Goal: Task Accomplishment & Management: Use online tool/utility

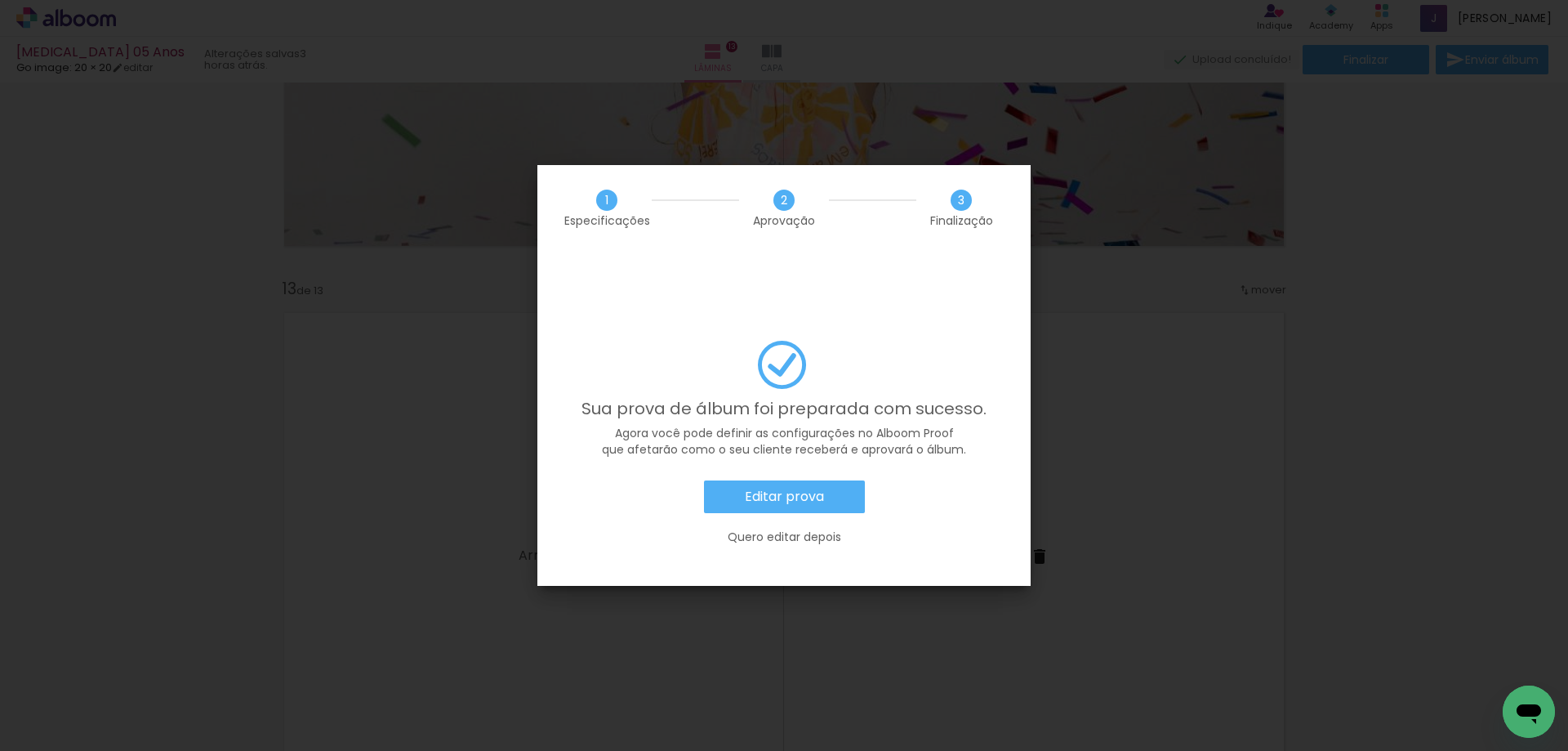
scroll to position [0, 1864]
click at [0, 0] on slot "Quero editar depois" at bounding box center [0, 0] width 0 height 0
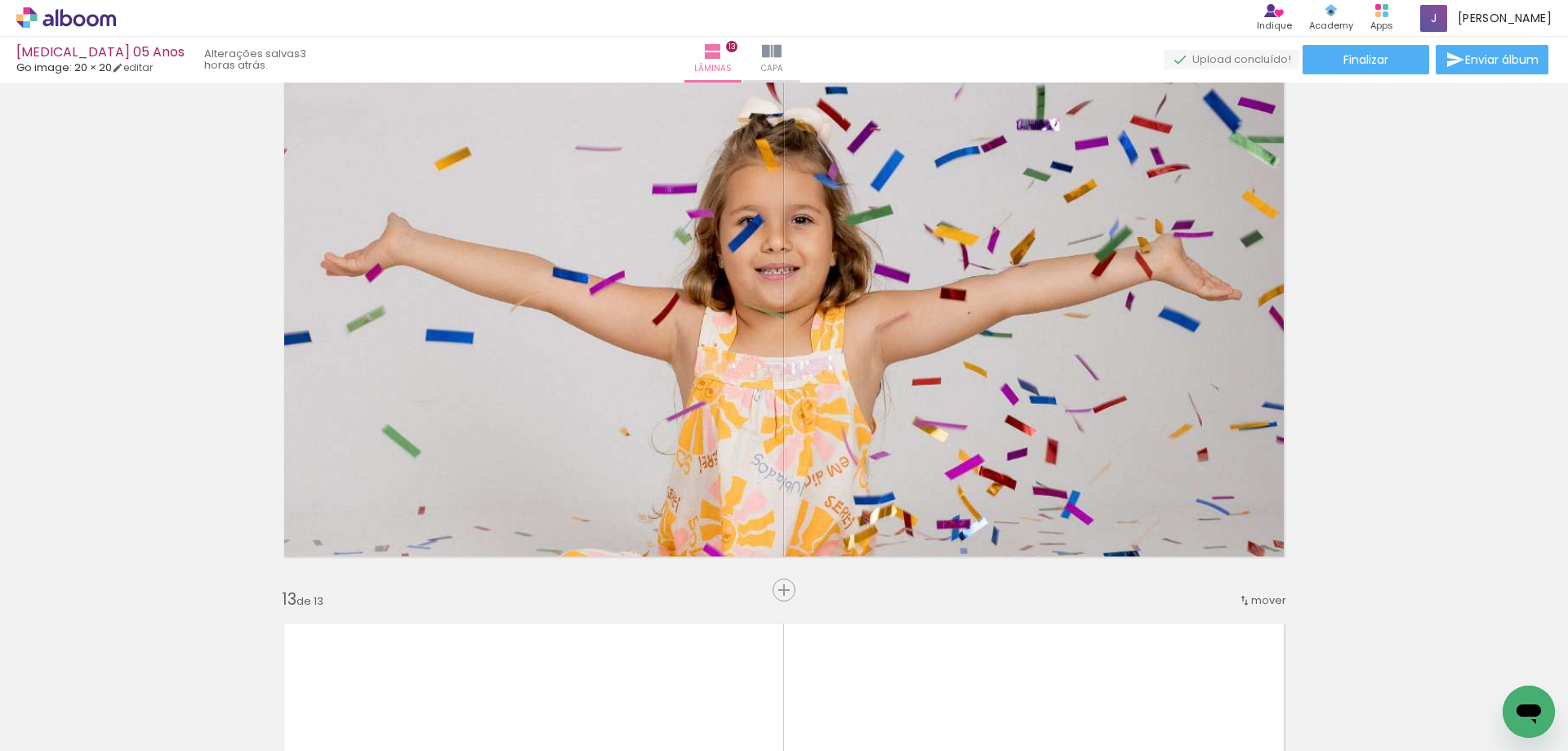
scroll to position [6149, 0]
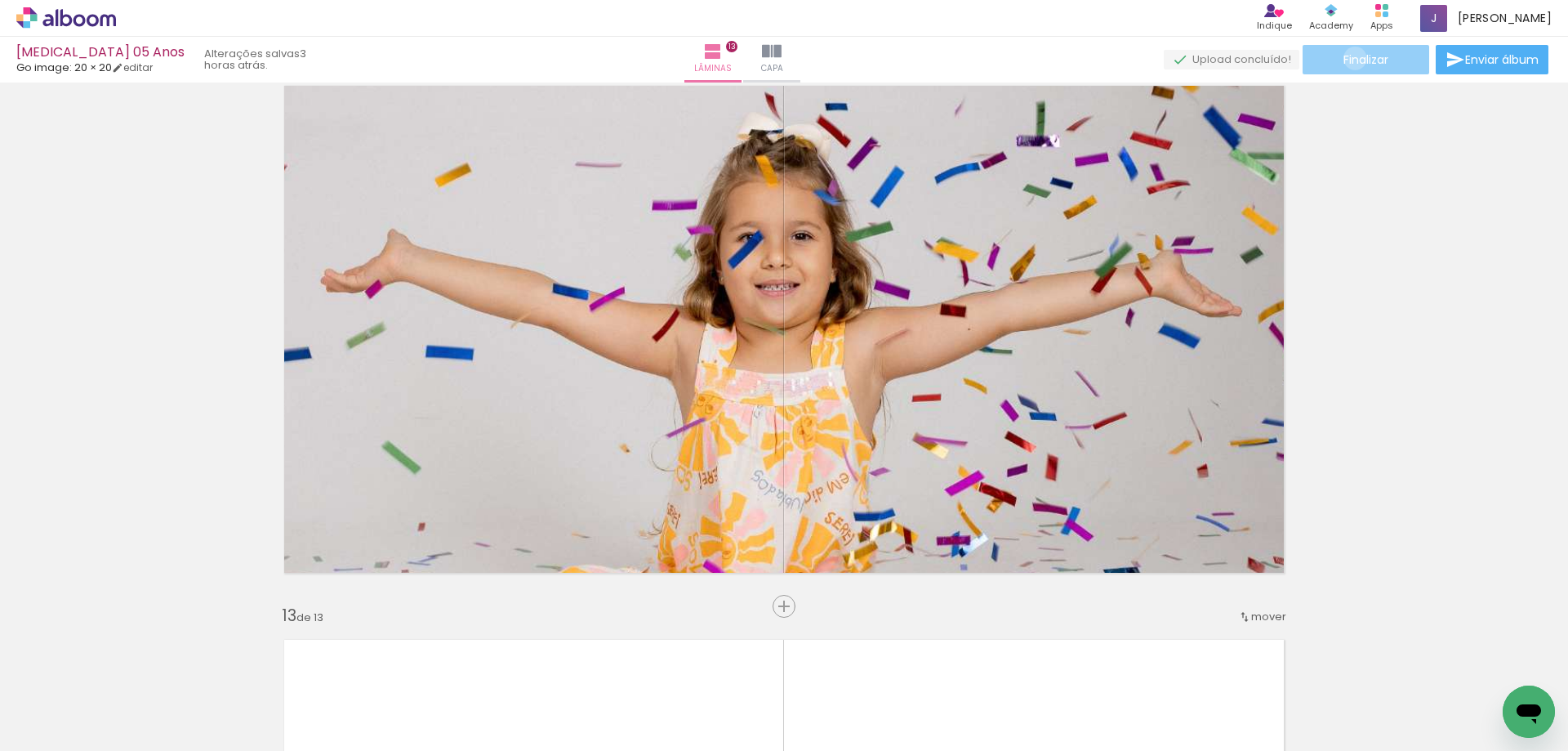
click at [1350, 58] on span "Finalizar" at bounding box center [1366, 59] width 45 height 11
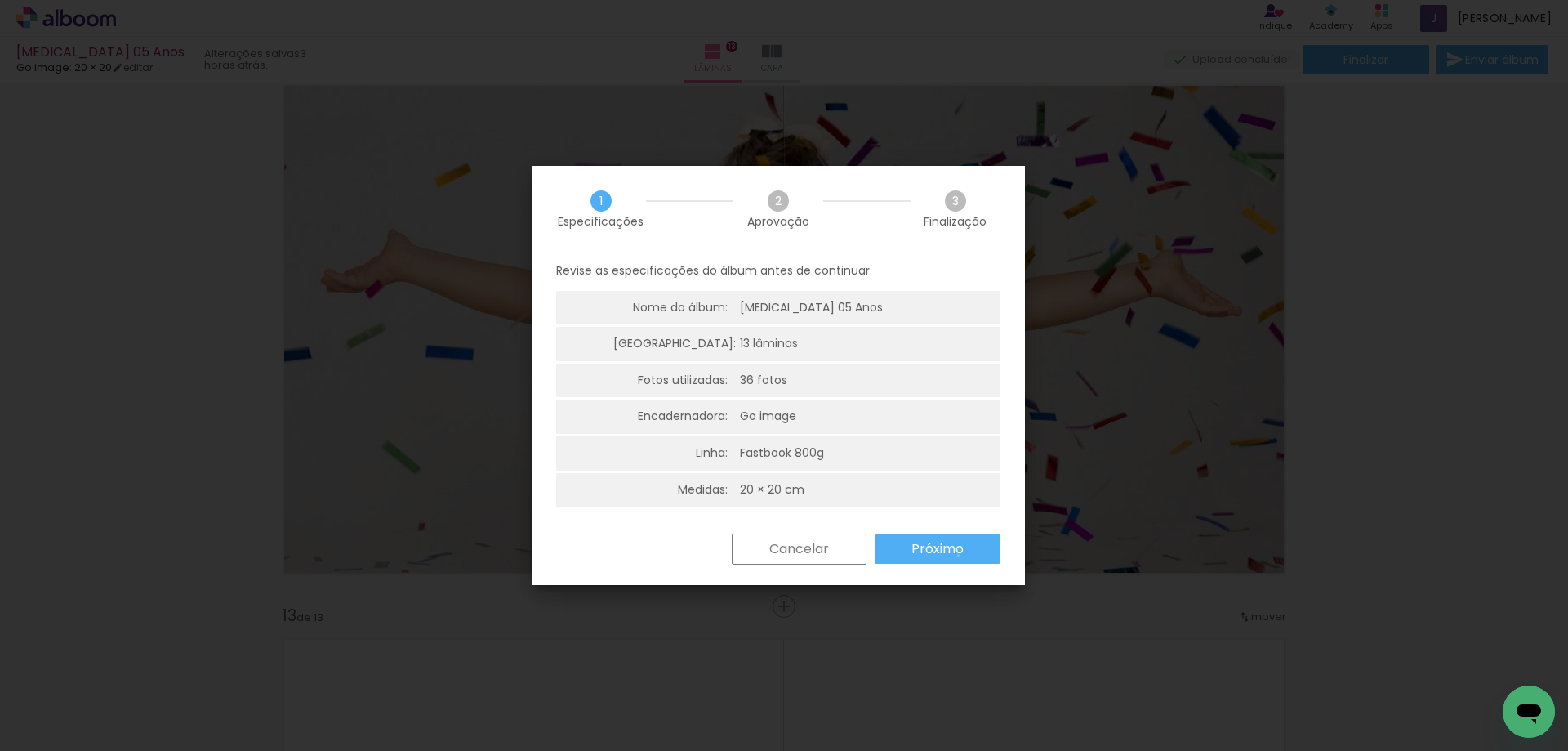
click at [0, 0] on slot "Próximo" at bounding box center [0, 0] width 0 height 0
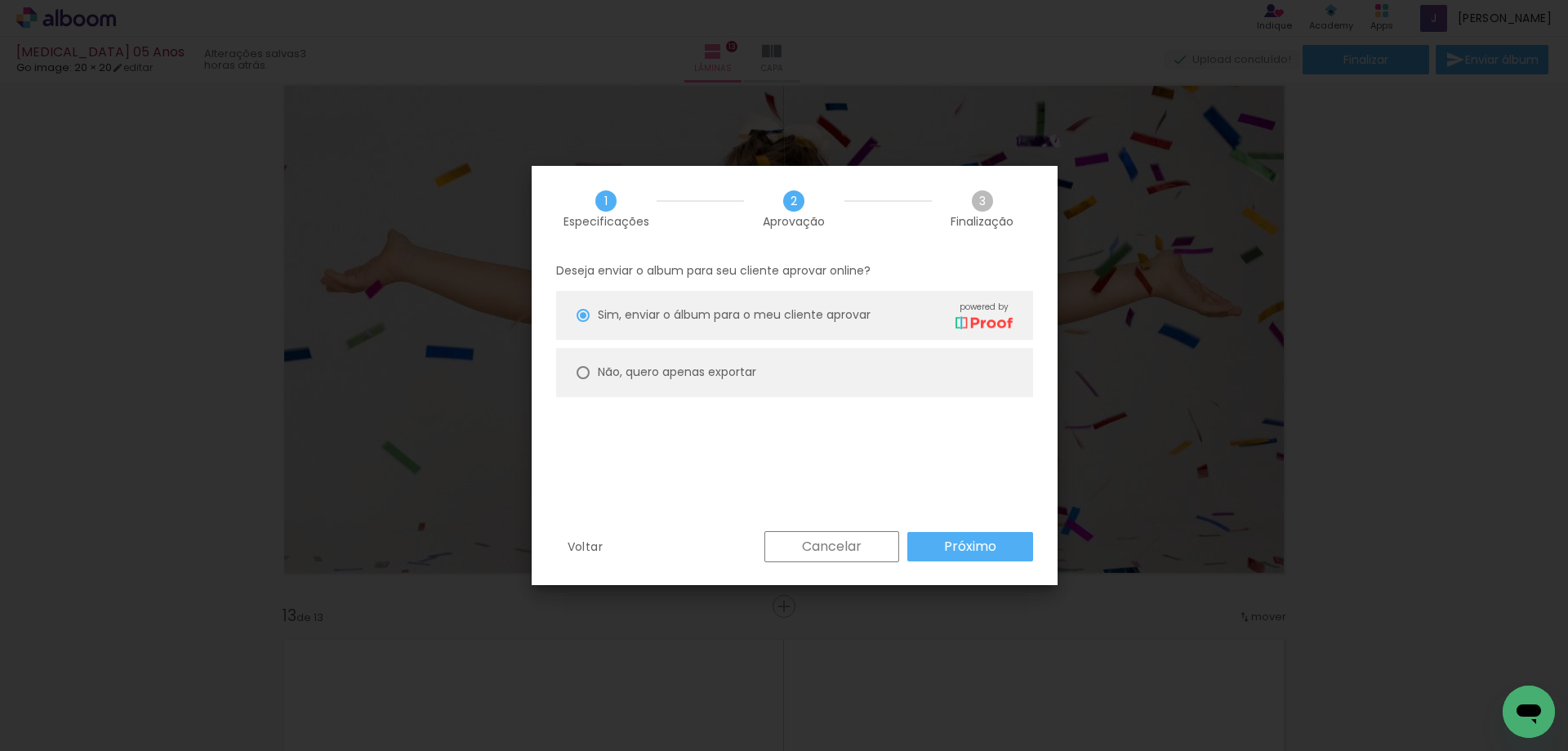
click at [586, 372] on div at bounding box center [583, 373] width 13 height 13
type paper-radio-button "on"
click at [0, 0] on slot "Próximo" at bounding box center [0, 0] width 0 height 0
type input "Alta, 300 DPI"
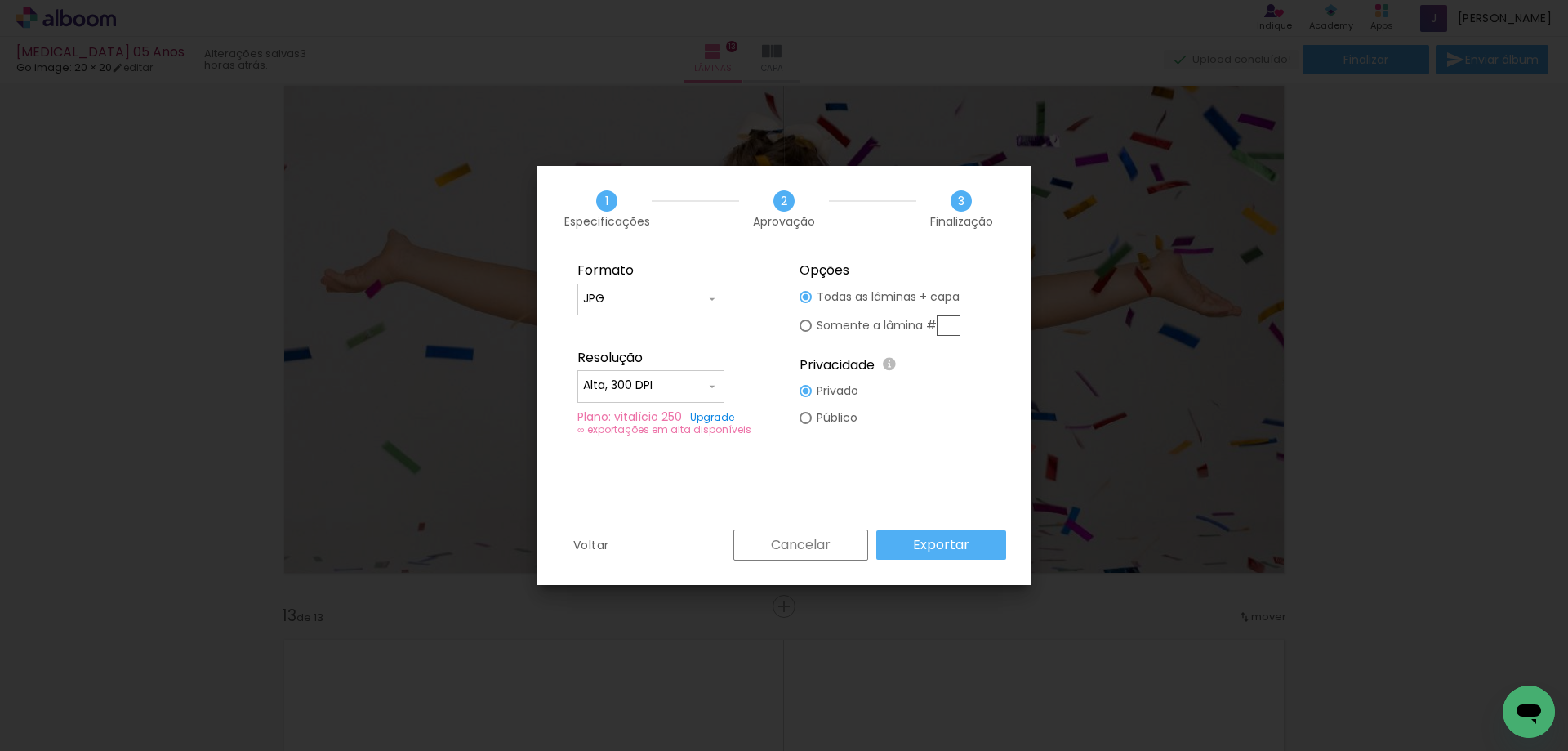
click at [0, 0] on slot "Exportar" at bounding box center [0, 0] width 0 height 0
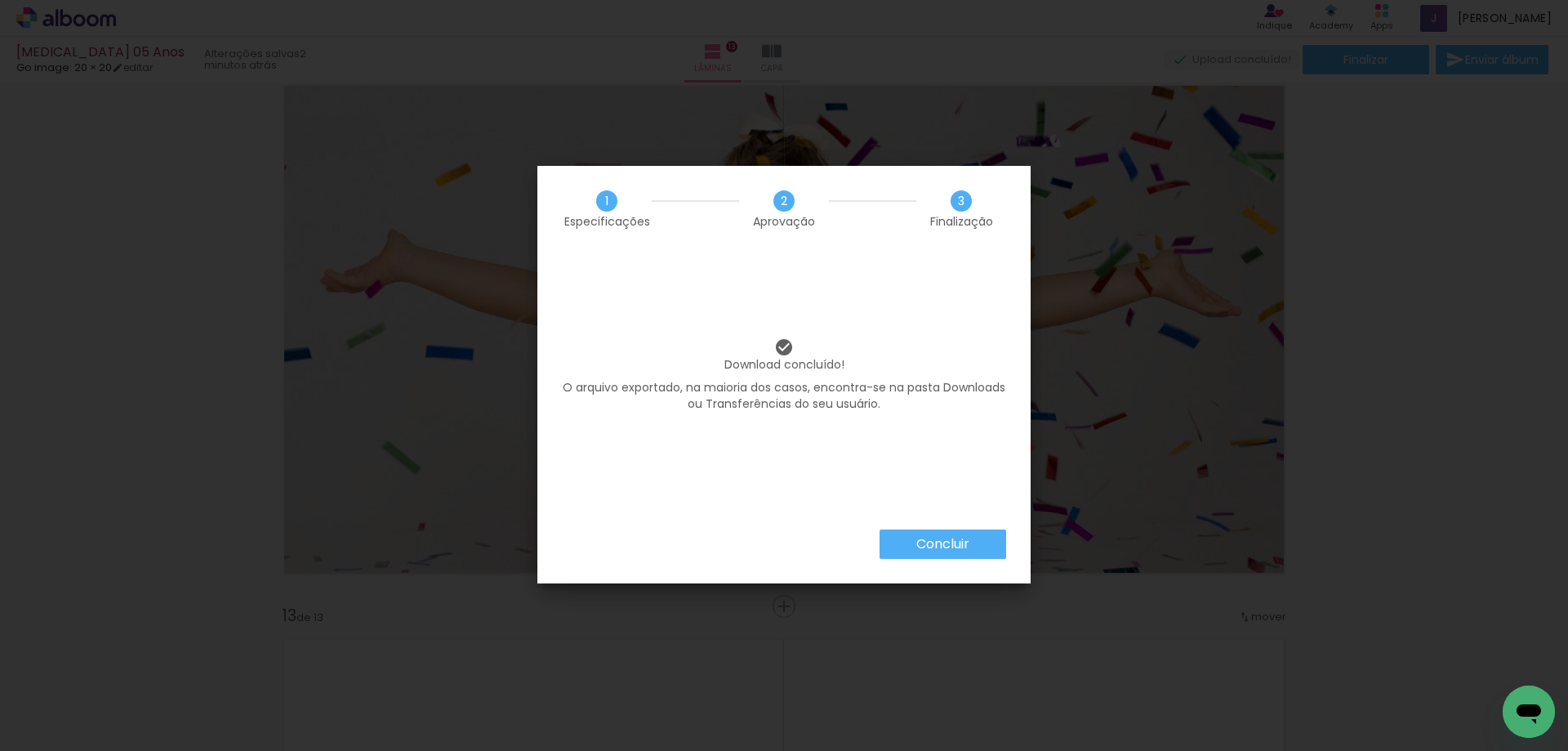
scroll to position [0, 1864]
click at [0, 0] on slot "Concluir" at bounding box center [0, 0] width 0 height 0
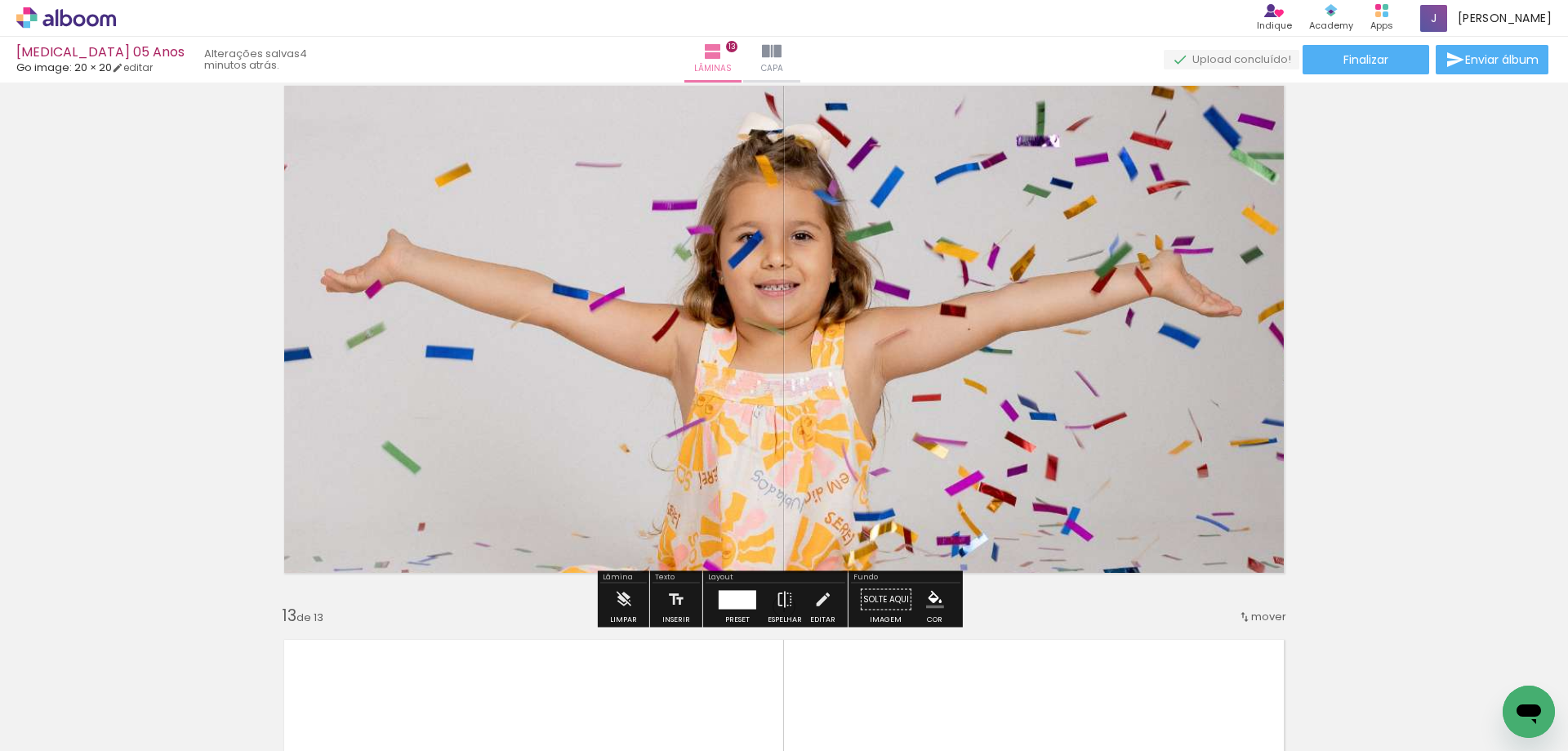
scroll to position [0, 1864]
click at [1388, 11] on rect at bounding box center [1386, 14] width 6 height 6
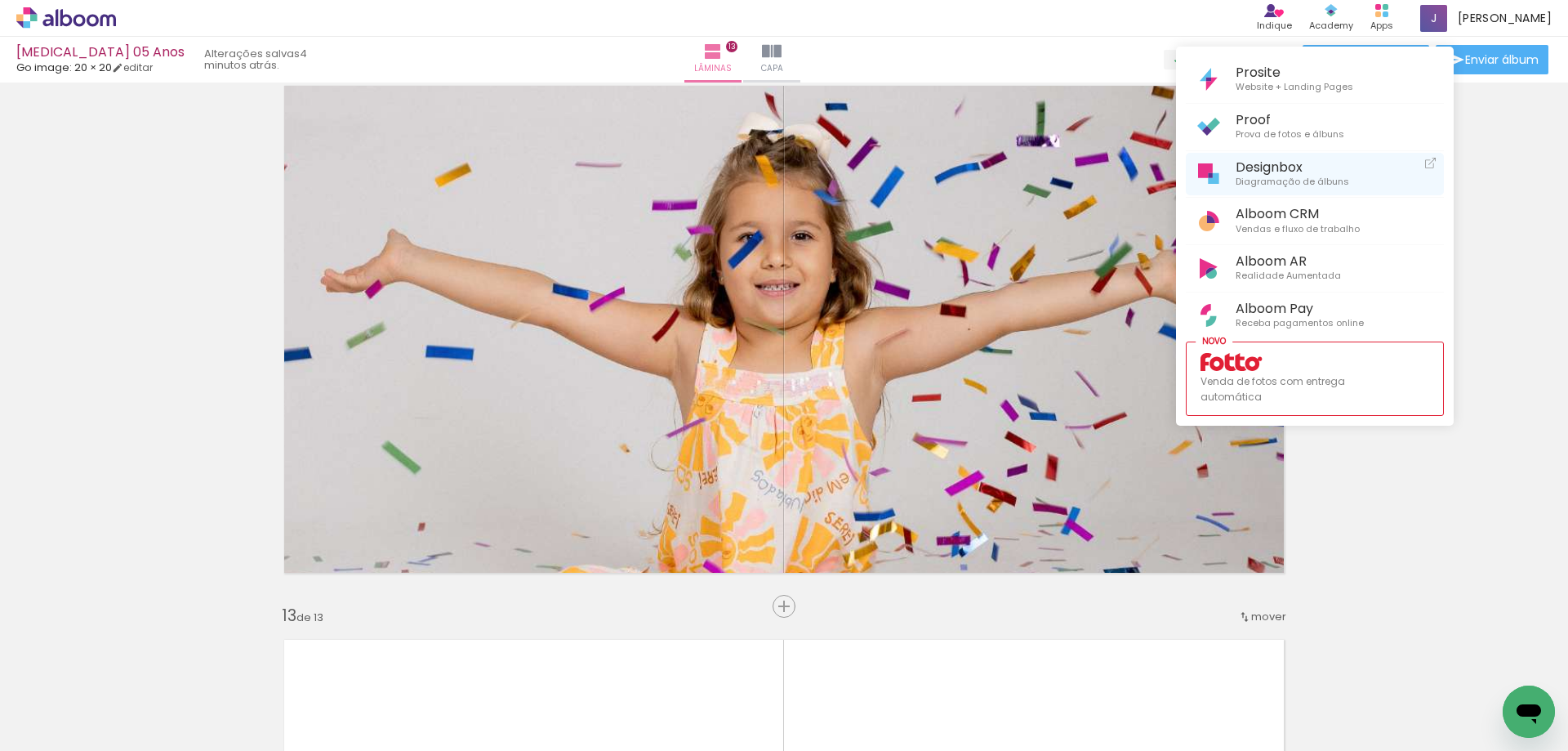
click at [1326, 176] on span "Diagramação de álbuns" at bounding box center [1292, 181] width 114 height 14
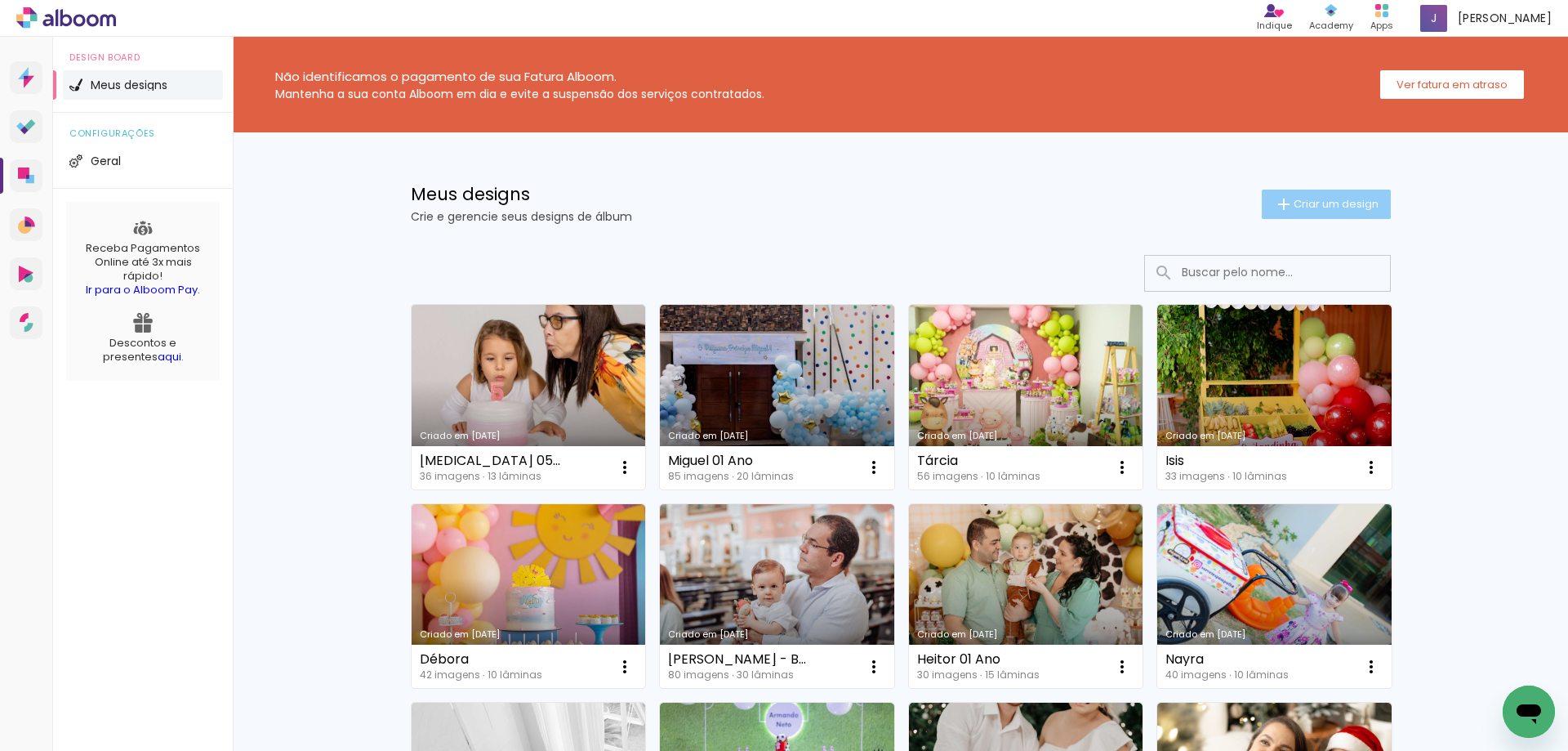
click at [1323, 195] on paper-button "Criar um design" at bounding box center [1326, 204] width 129 height 30
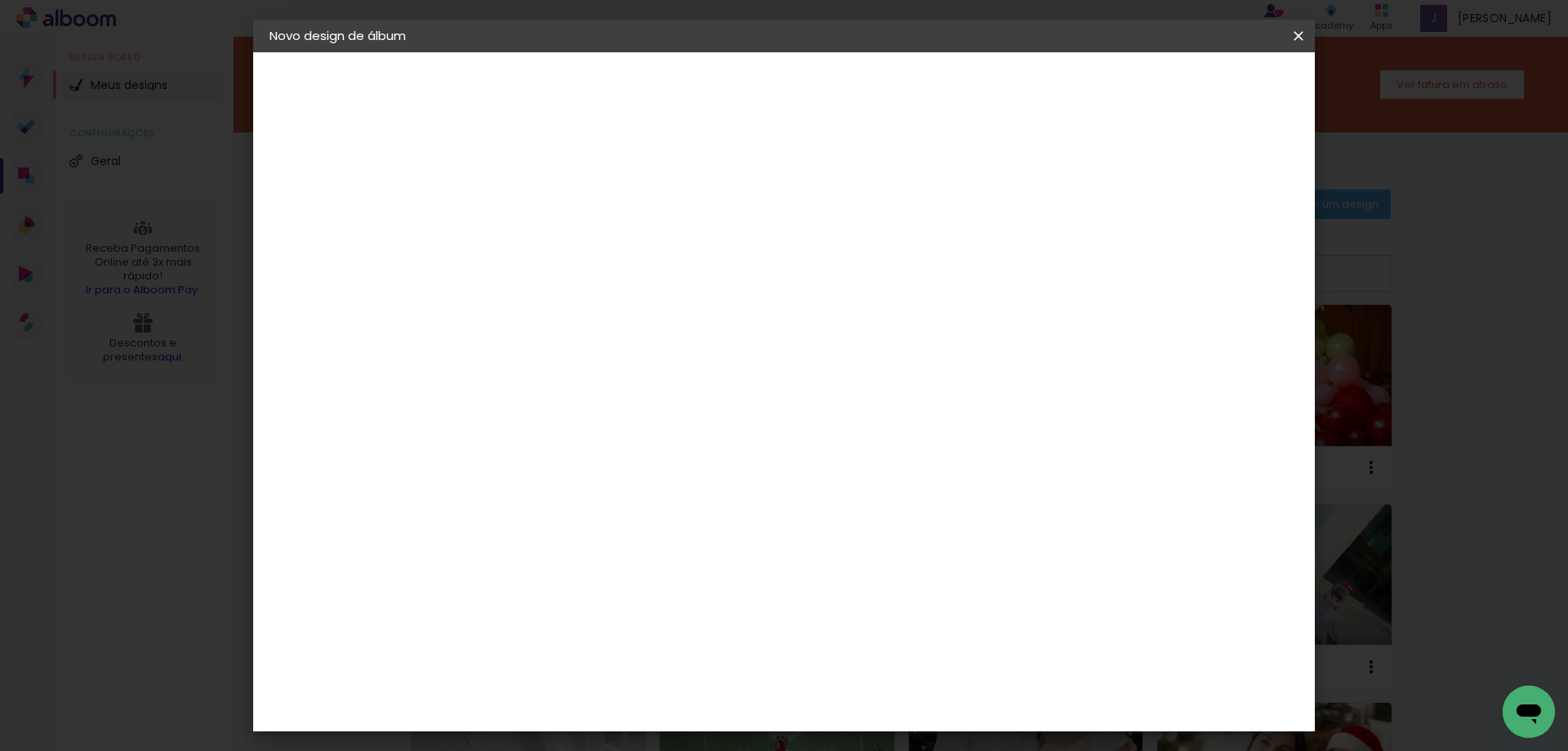
click at [536, 217] on input at bounding box center [536, 219] width 0 height 25
click at [536, 224] on input "Henrique 01 Ano" at bounding box center [536, 219] width 0 height 25
type input "Henrique 02 Ano"
type paper-input "Henrique 02 Ano"
click at [0, 0] on slot "Avançar" at bounding box center [0, 0] width 0 height 0
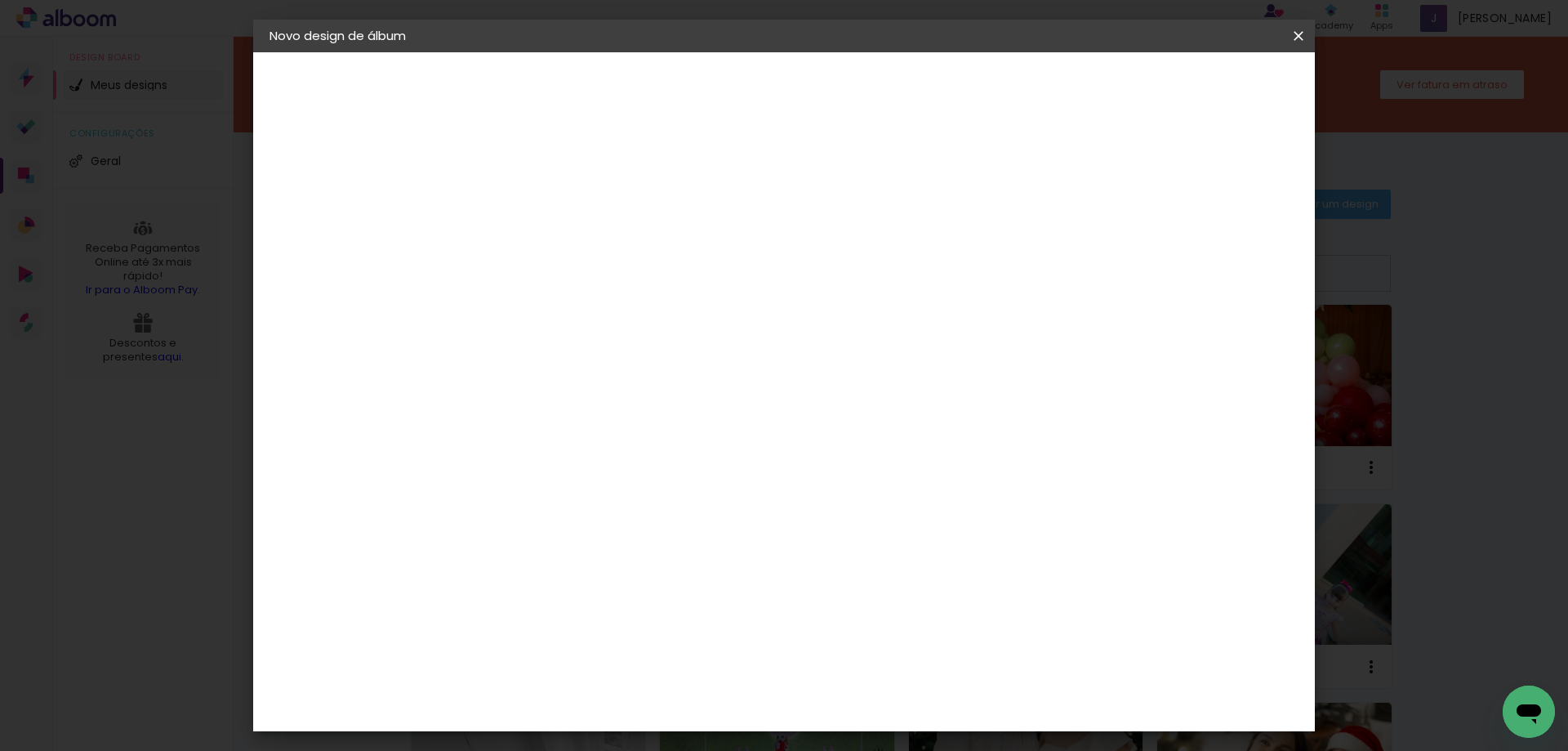
click at [618, 313] on input at bounding box center [579, 310] width 165 height 20
type input "go"
type paper-input "go"
click at [566, 373] on div "Go image" at bounding box center [546, 372] width 40 height 26
click at [0, 0] on slot "Avançar" at bounding box center [0, 0] width 0 height 0
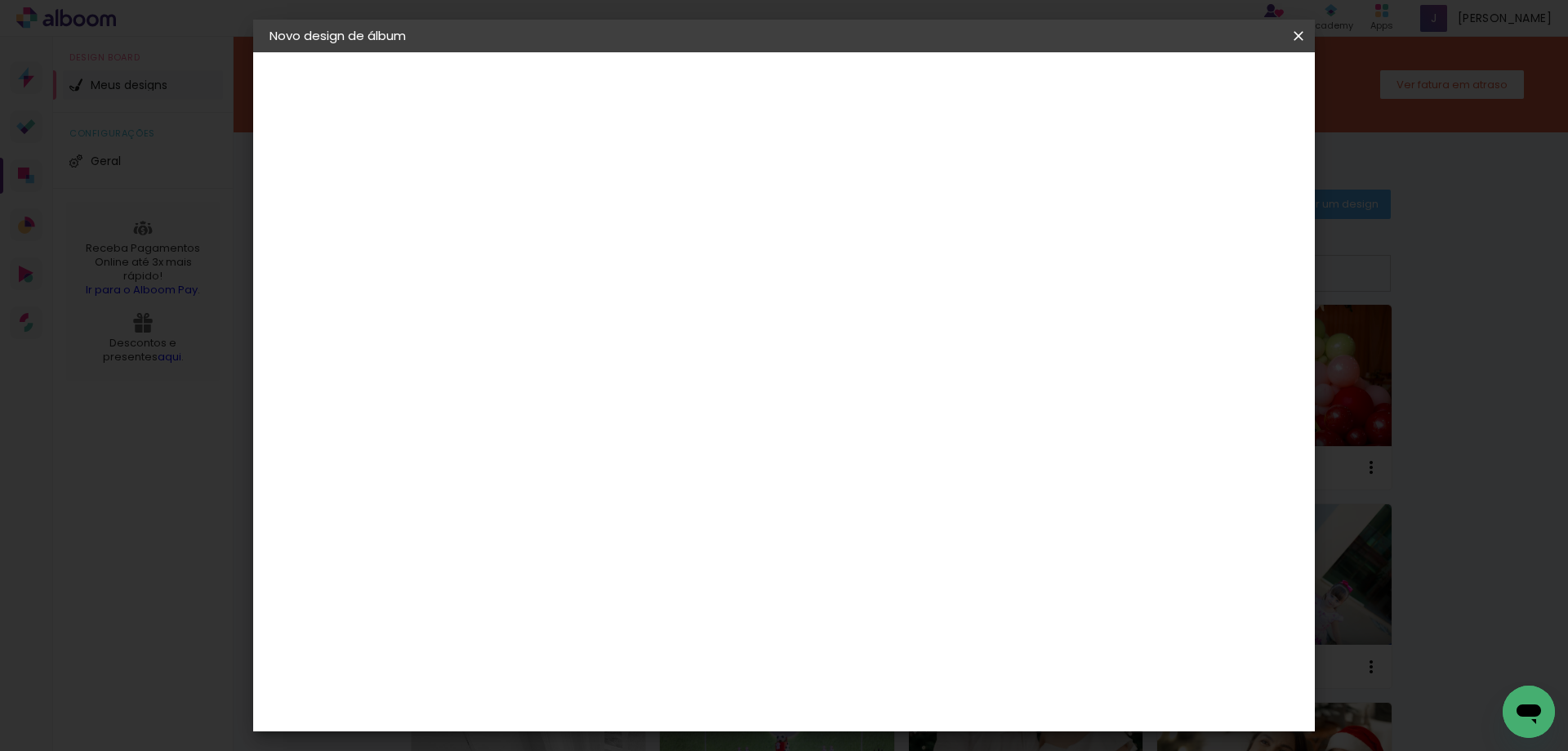
click at [601, 272] on input "text" at bounding box center [568, 284] width 64 height 25
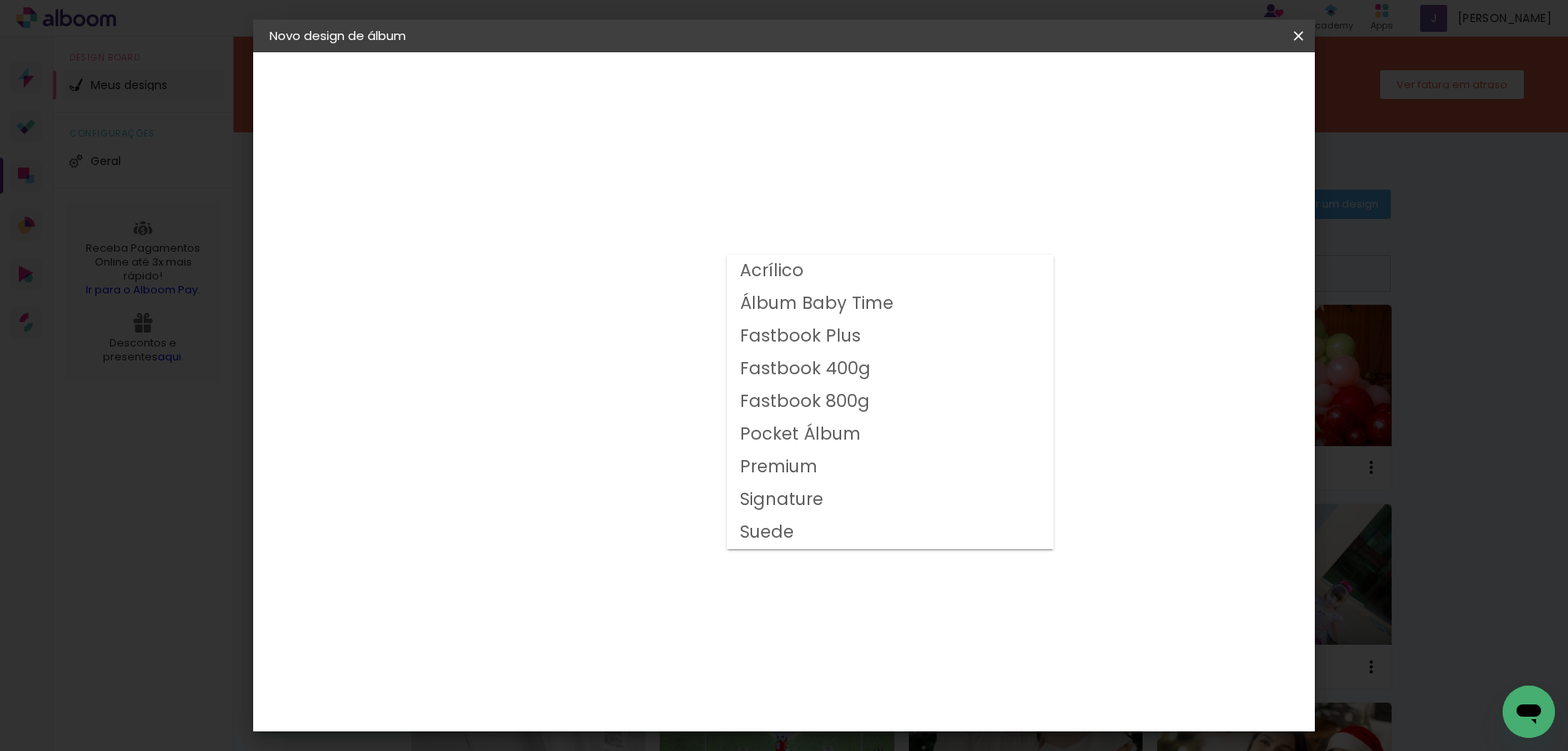
click at [0, 0] on slot "Fastbook 800g" at bounding box center [0, 0] width 0 height 0
type input "Fastbook 800g"
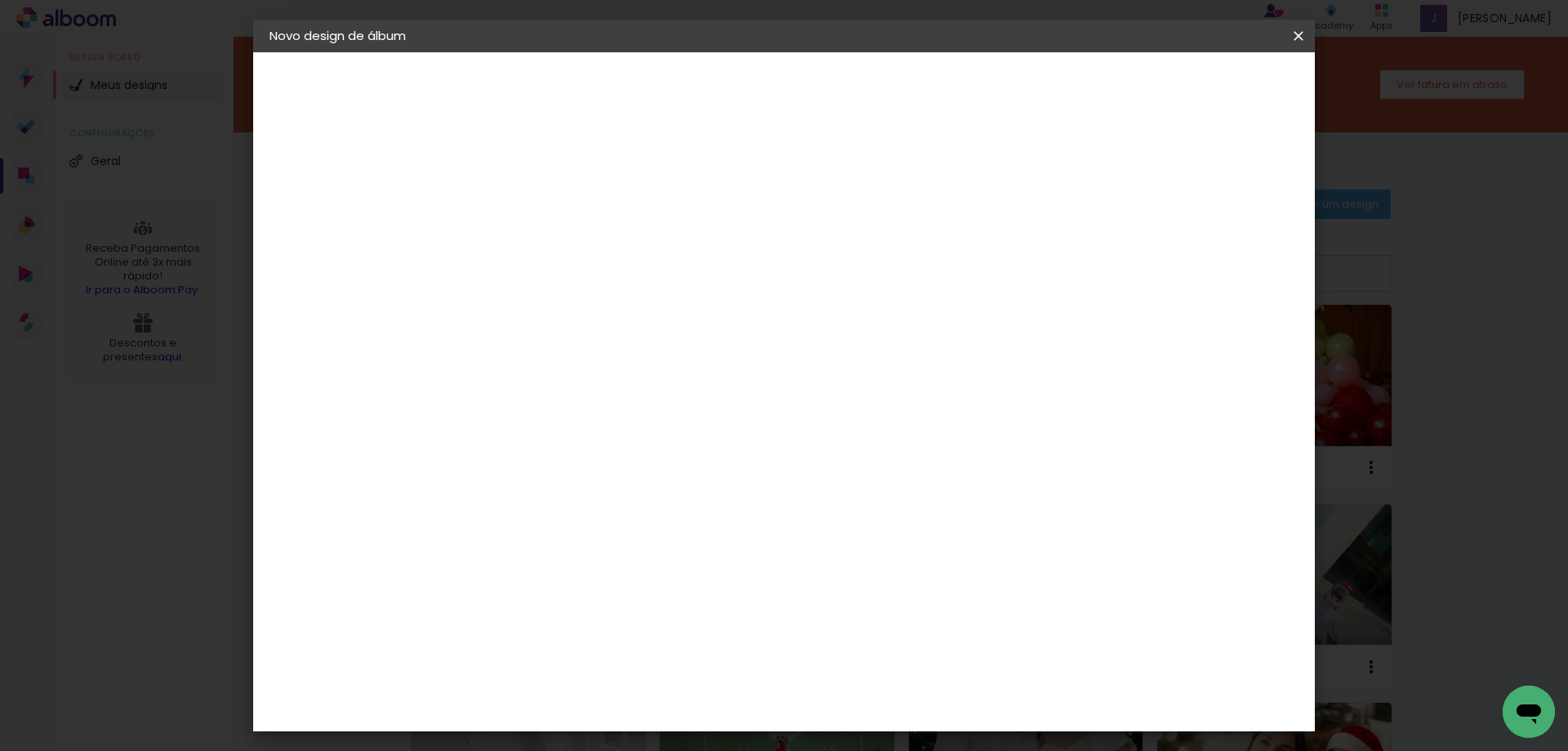
click at [0, 0] on slot "Avançar" at bounding box center [0, 0] width 0 height 0
click at [1196, 92] on span "Iniciar design" at bounding box center [1160, 86] width 75 height 11
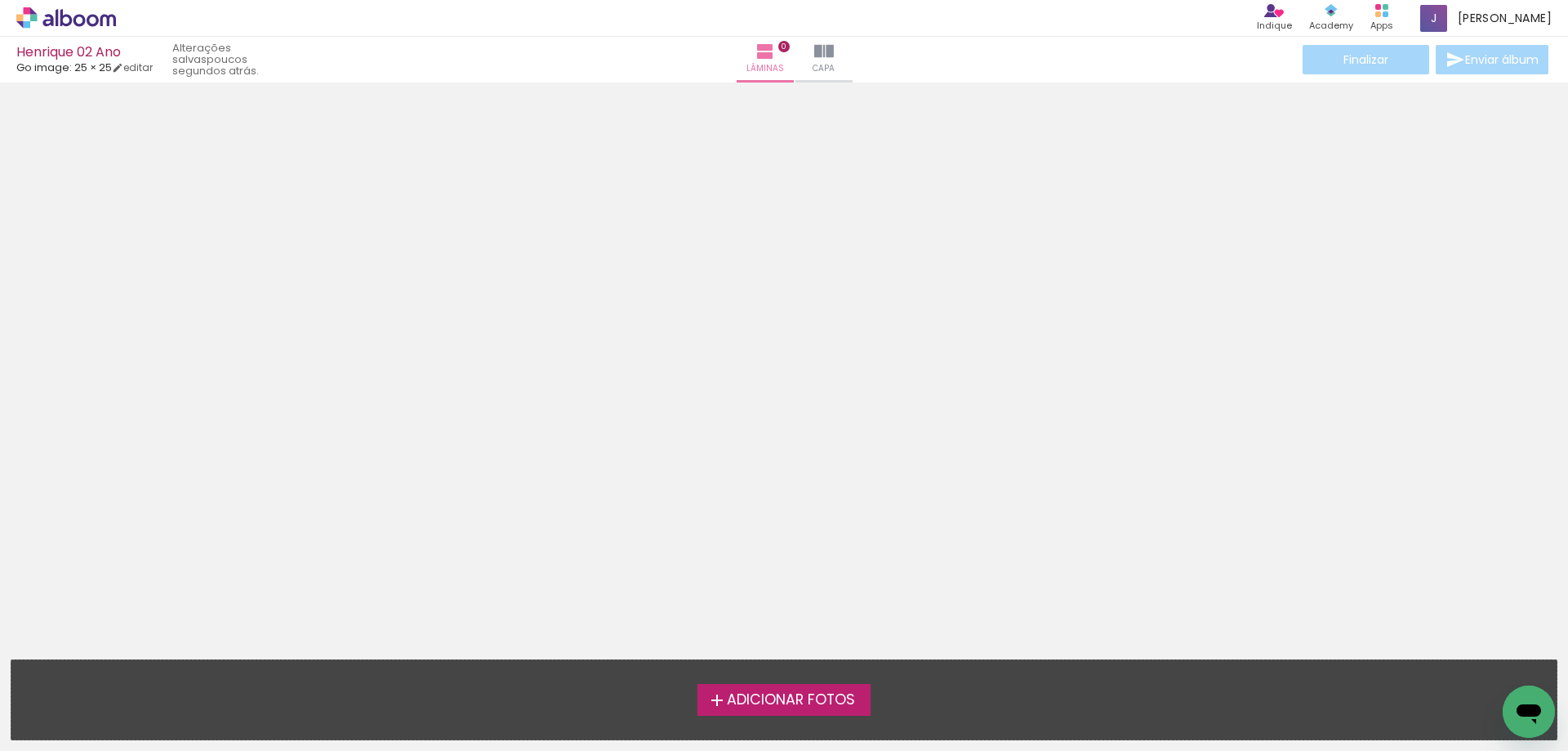
click at [823, 694] on span "Adicionar Fotos" at bounding box center [791, 699] width 128 height 14
click at [0, 0] on input "file" at bounding box center [0, 0] width 0 height 0
